Goal: Information Seeking & Learning: Learn about a topic

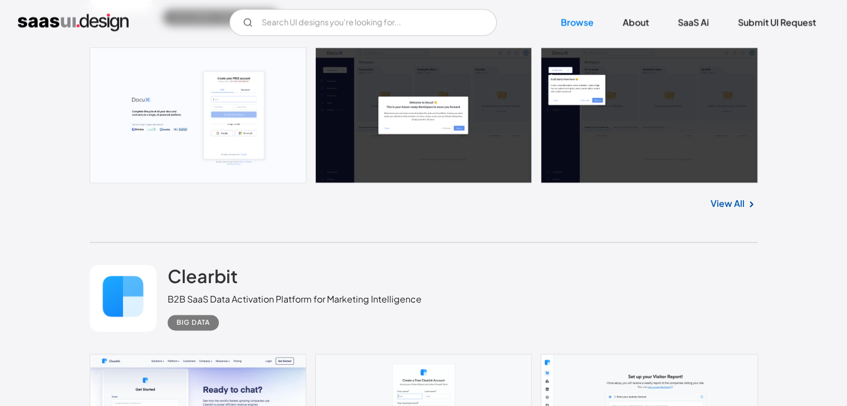
scroll to position [1605, 0]
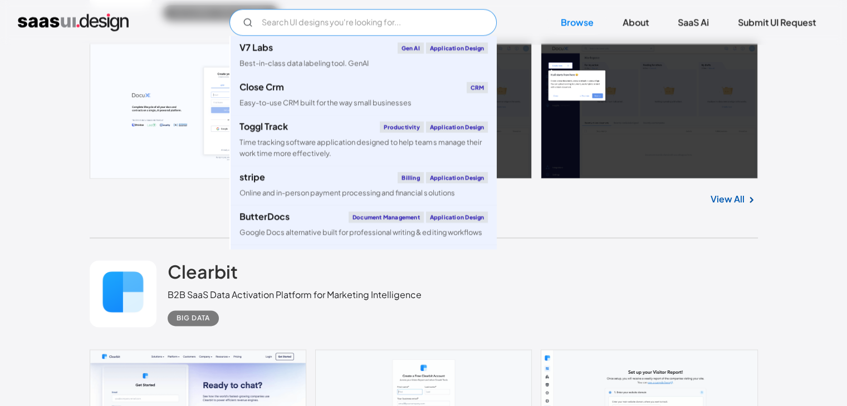
click at [379, 19] on input "Email Form" at bounding box center [362, 22] width 267 height 27
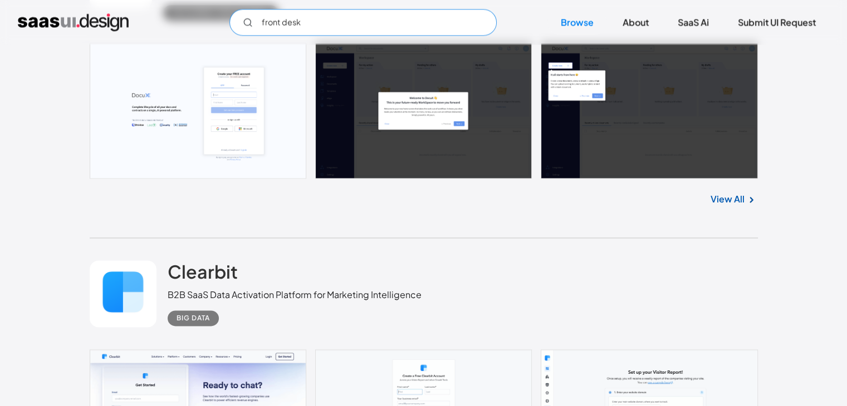
click at [247, 28] on input "front desk" at bounding box center [362, 22] width 267 height 27
click at [300, 27] on input "front desk" at bounding box center [362, 22] width 267 height 27
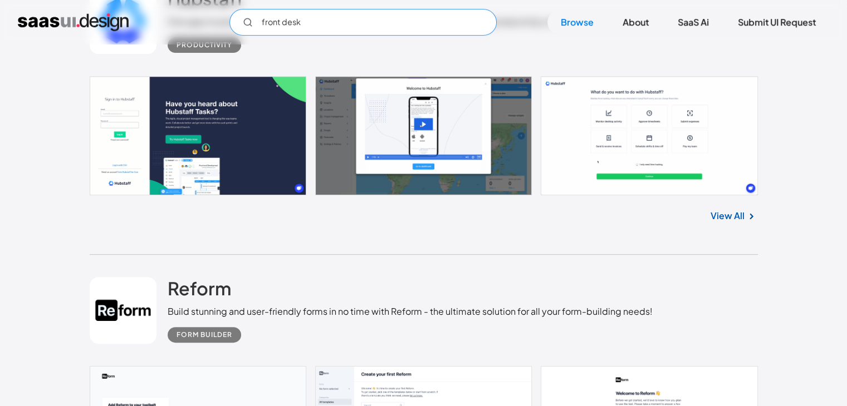
scroll to position [0, 0]
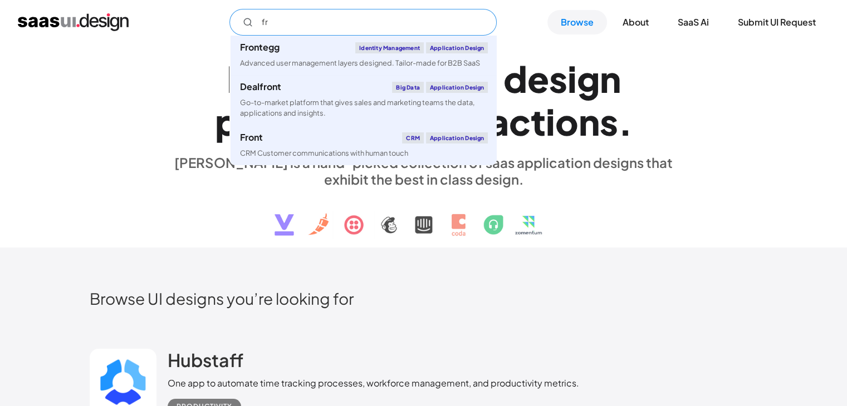
type input "f"
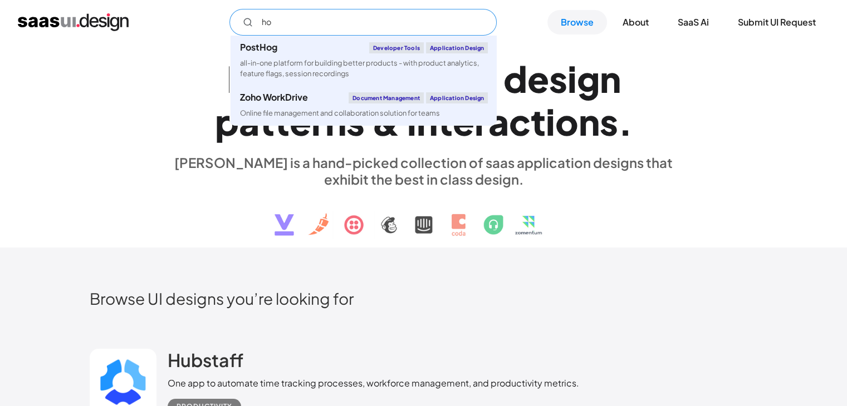
type input "h"
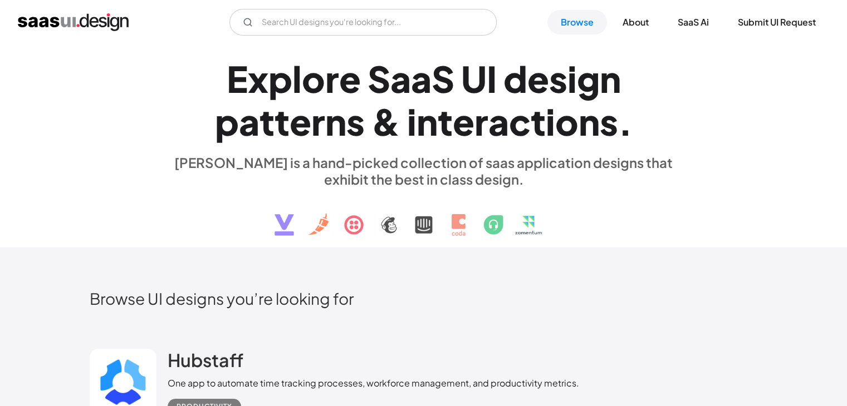
click at [611, 315] on div "Browse UI designs you’re looking for" at bounding box center [424, 308] width 668 height 38
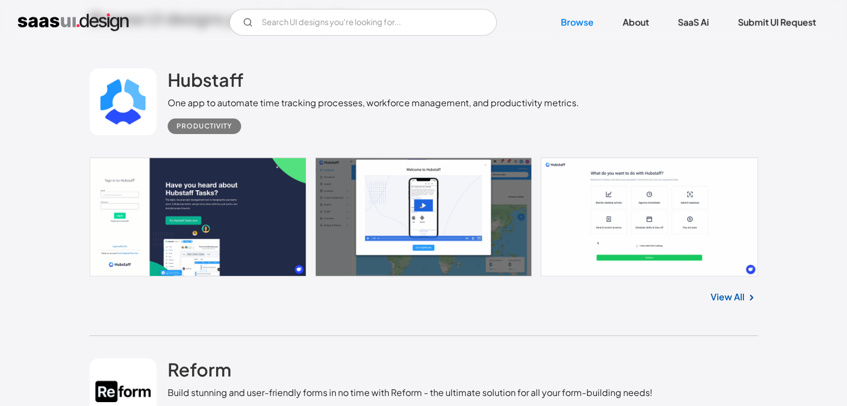
scroll to position [281, 0]
click at [179, 219] on link at bounding box center [424, 217] width 668 height 119
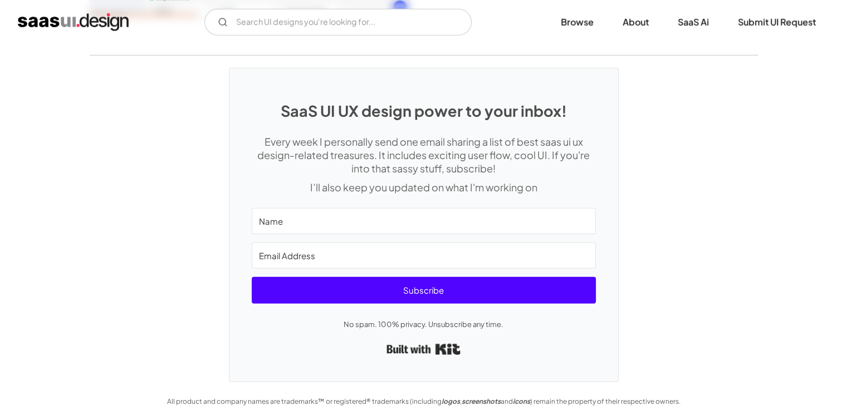
scroll to position [3068, 0]
